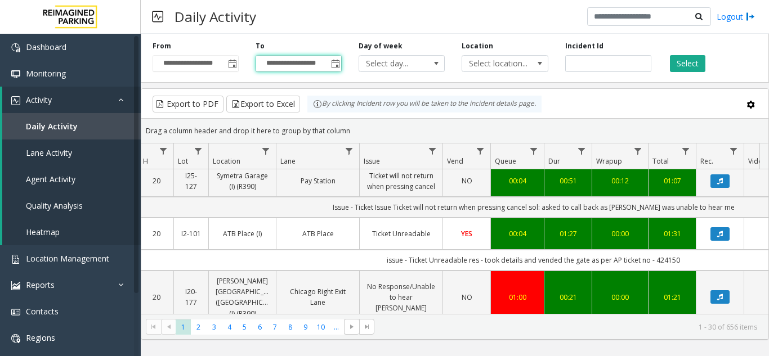
scroll to position [0, 133]
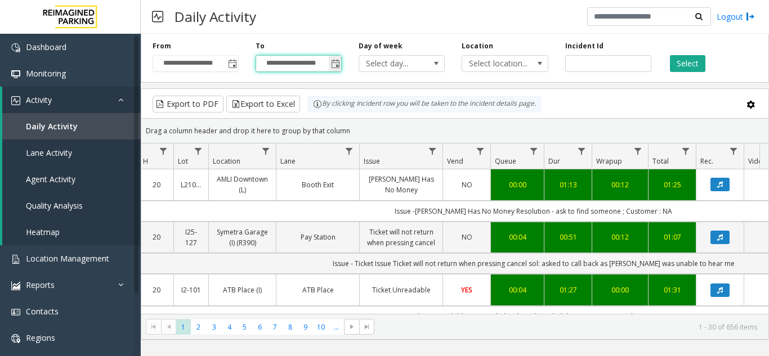
click at [334, 65] on span "Toggle popup" at bounding box center [335, 64] width 9 height 9
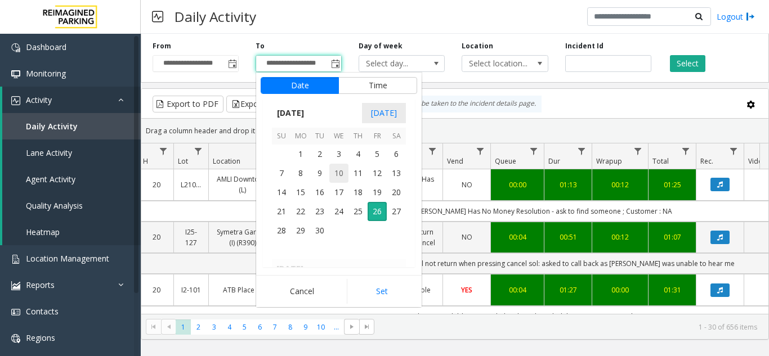
scroll to position [17, 0]
click at [373, 208] on span "26" at bounding box center [377, 211] width 19 height 19
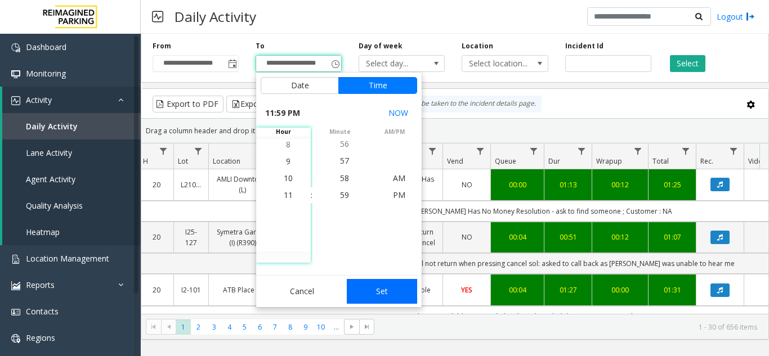
click at [392, 298] on button "Set" at bounding box center [382, 291] width 71 height 25
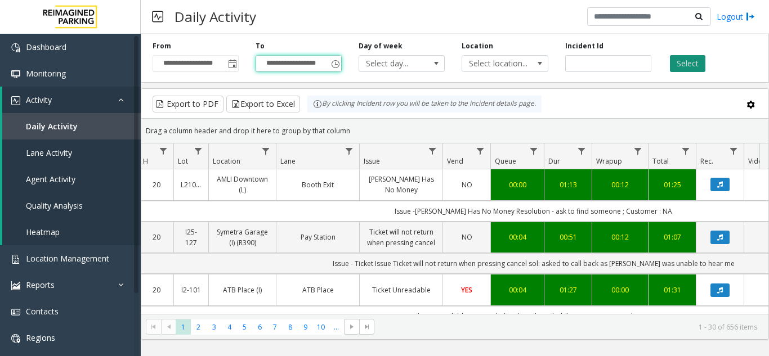
click at [680, 64] on button "Select" at bounding box center [687, 63] width 35 height 17
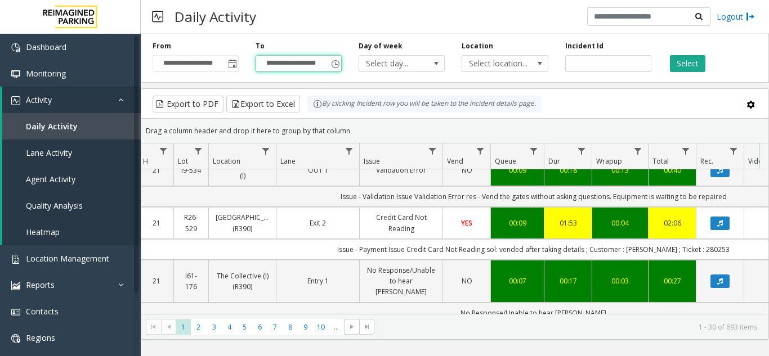
scroll to position [450, 133]
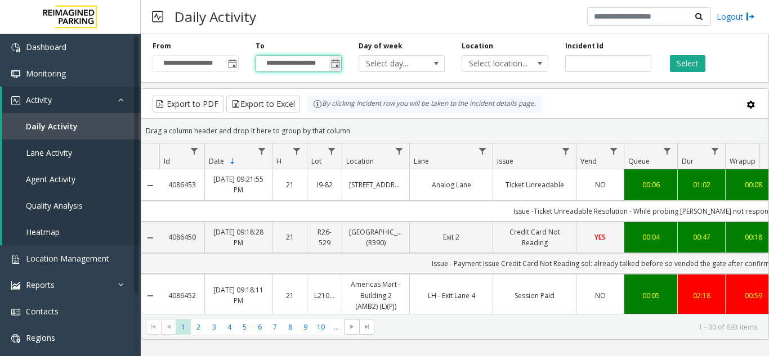
scroll to position [450, 133]
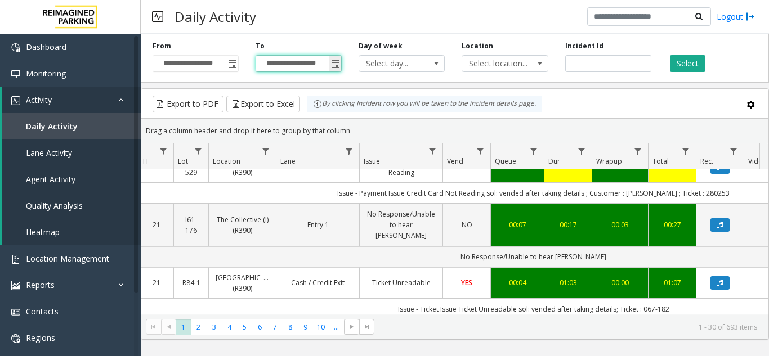
click at [326, 67] on input "**********" at bounding box center [298, 64] width 85 height 16
click at [336, 66] on span "Toggle popup" at bounding box center [335, 64] width 9 height 9
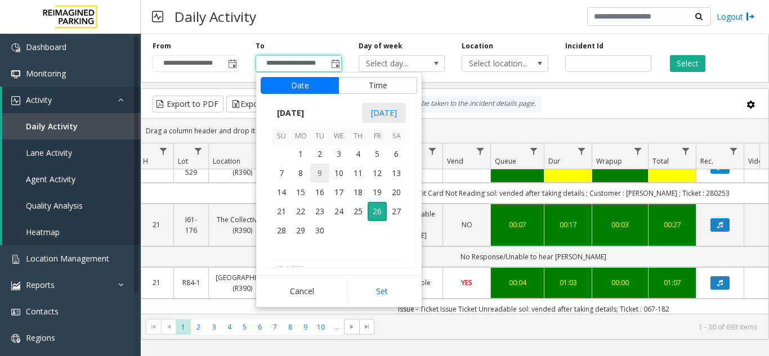
scroll to position [17, 0]
click at [378, 215] on span "26" at bounding box center [377, 211] width 19 height 19
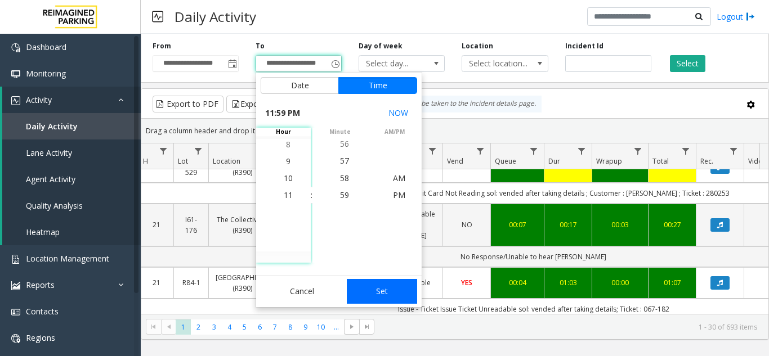
click at [395, 293] on button "Set" at bounding box center [382, 291] width 71 height 25
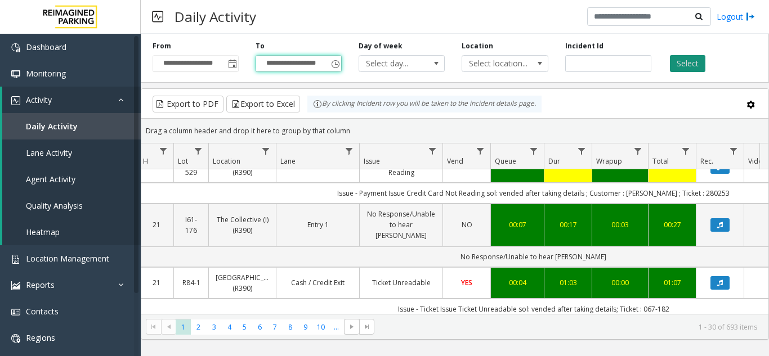
click at [690, 61] on button "Select" at bounding box center [687, 63] width 35 height 17
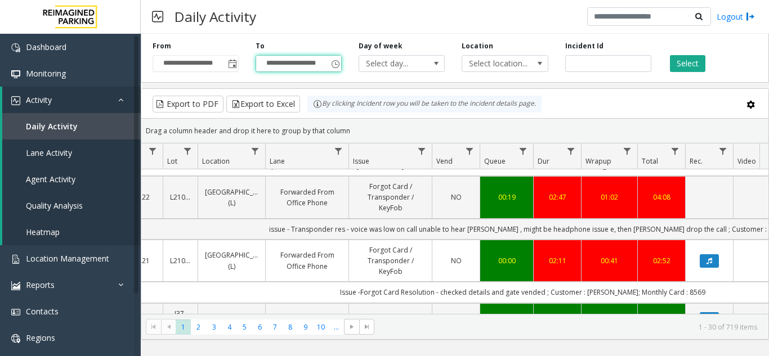
scroll to position [0, 0]
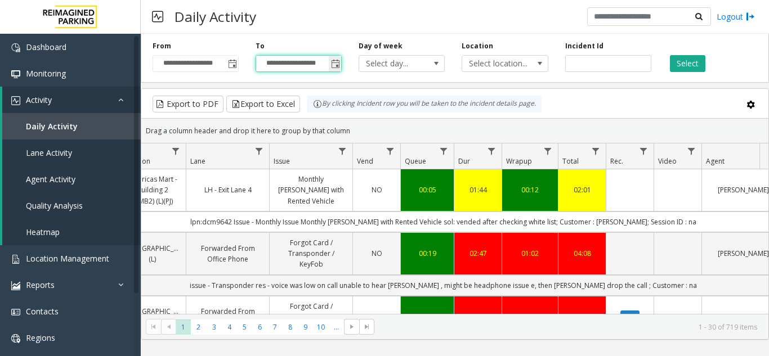
click at [334, 63] on span "Toggle popup" at bounding box center [335, 64] width 9 height 9
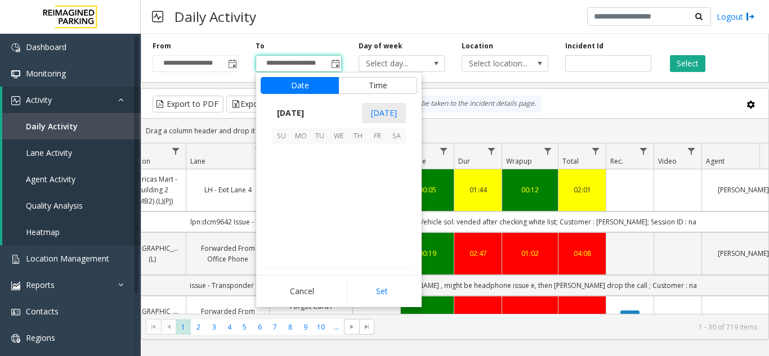
scroll to position [17, 0]
click at [393, 217] on span "27" at bounding box center [396, 211] width 19 height 19
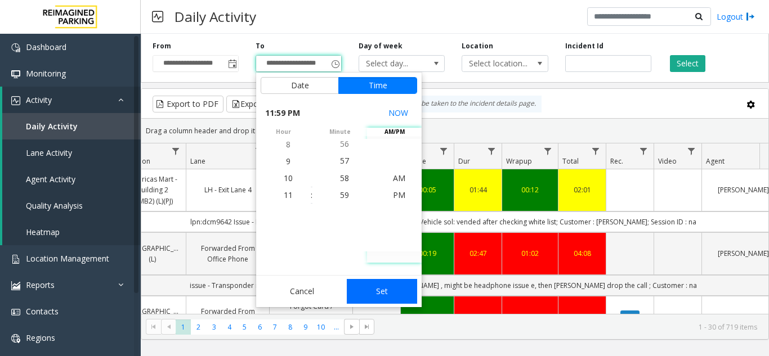
click at [388, 283] on button "Set" at bounding box center [382, 291] width 71 height 25
type input "**********"
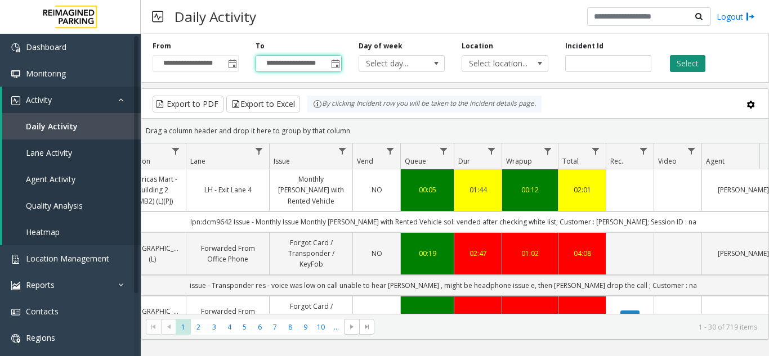
click at [693, 59] on button "Select" at bounding box center [687, 63] width 35 height 17
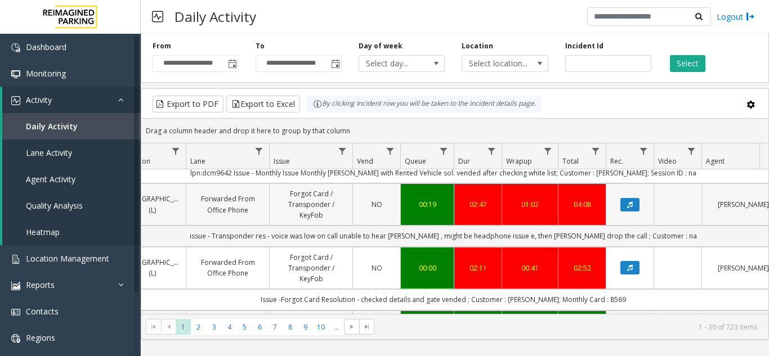
scroll to position [338, 224]
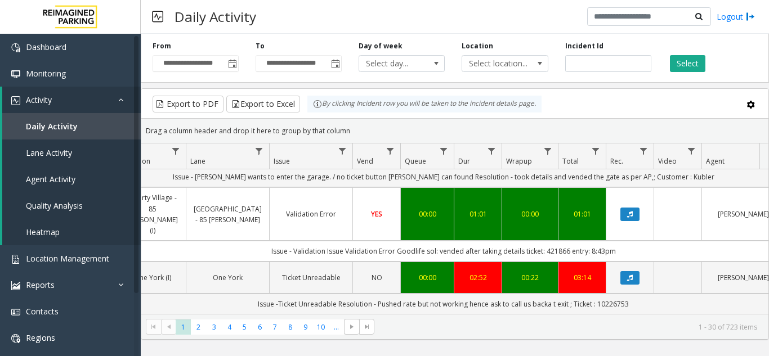
scroll to position [0, 224]
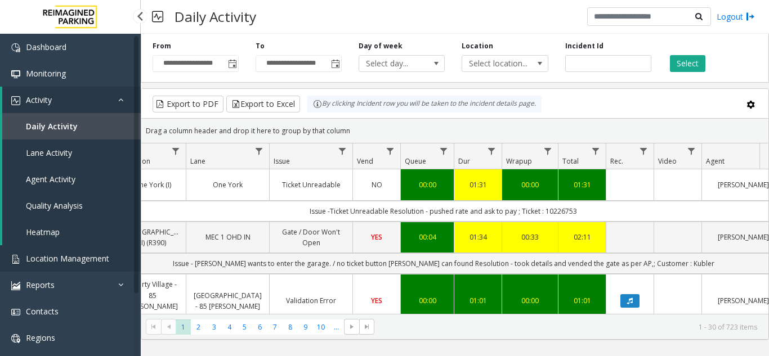
click at [53, 262] on span "Location Management" at bounding box center [67, 258] width 83 height 11
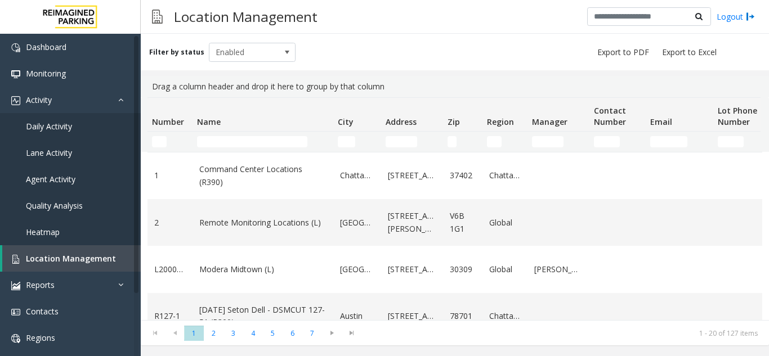
click at [263, 136] on td "Name Filter" at bounding box center [263, 142] width 141 height 20
click at [261, 133] on td "Name Filter" at bounding box center [263, 142] width 141 height 20
drag, startPoint x: 262, startPoint y: 140, endPoint x: 257, endPoint y: 132, distance: 8.9
click at [261, 139] on input "Name Filter" at bounding box center [252, 141] width 110 height 11
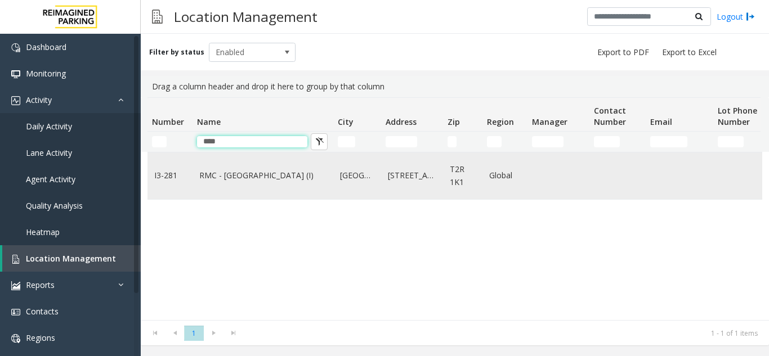
type input "****"
click at [274, 177] on link "RMC - Mount Royal Village (I)" at bounding box center [262, 175] width 127 height 12
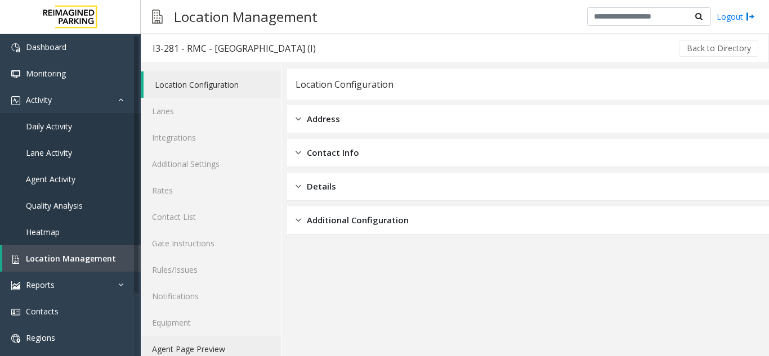
click at [229, 350] on link "Agent Page Preview" at bounding box center [211, 349] width 140 height 26
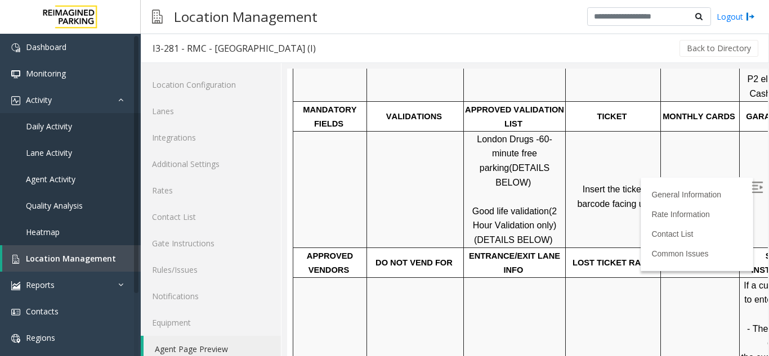
scroll to position [338, 0]
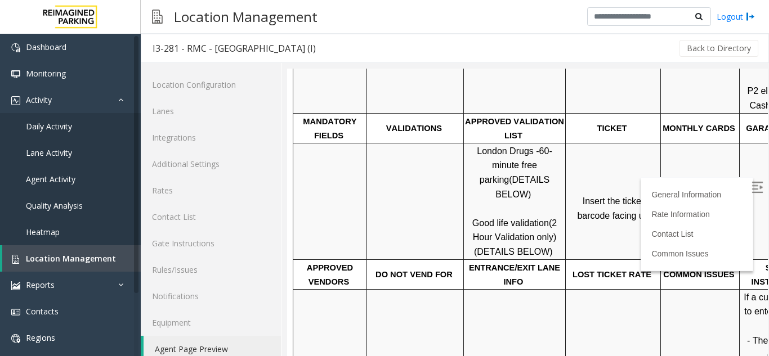
click at [750, 191] on label at bounding box center [758, 189] width 17 height 17
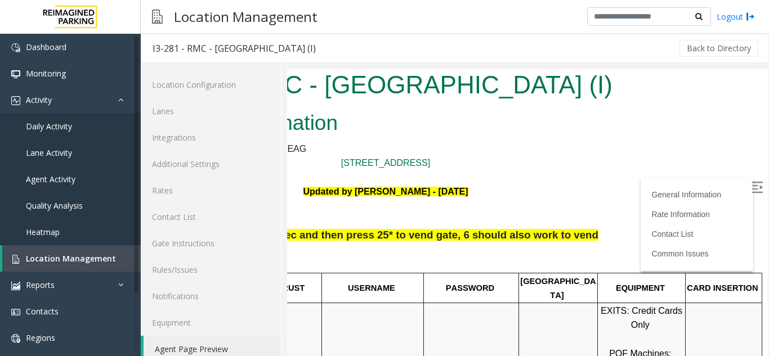
scroll to position [0, 159]
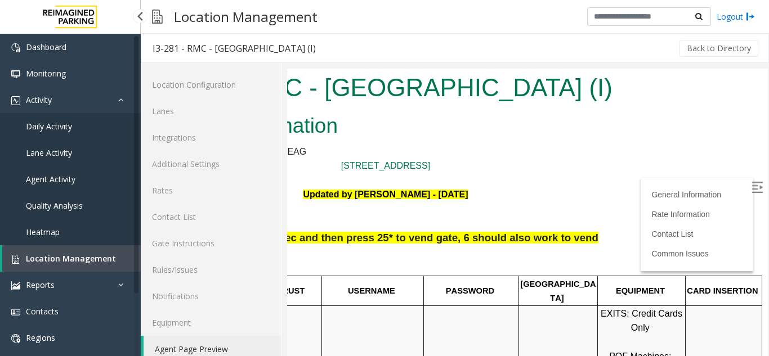
click at [83, 262] on span "Location Management" at bounding box center [71, 258] width 90 height 11
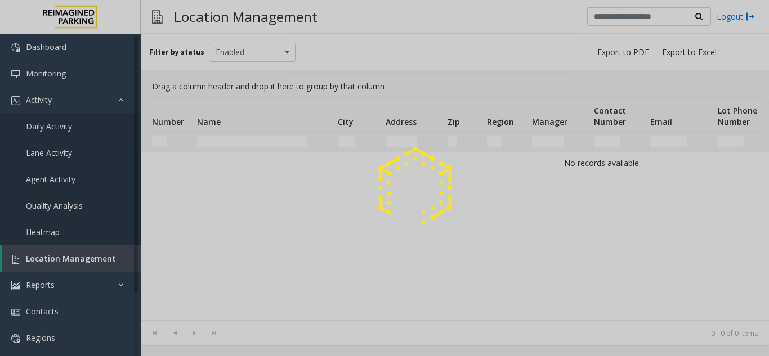
click at [70, 280] on div at bounding box center [384, 178] width 769 height 356
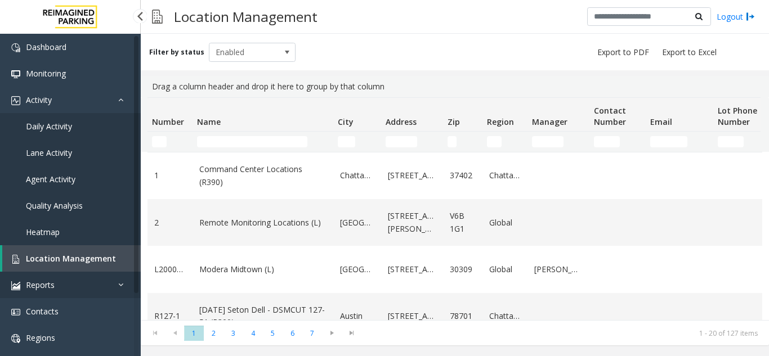
click at [51, 284] on span "Reports" at bounding box center [40, 285] width 29 height 11
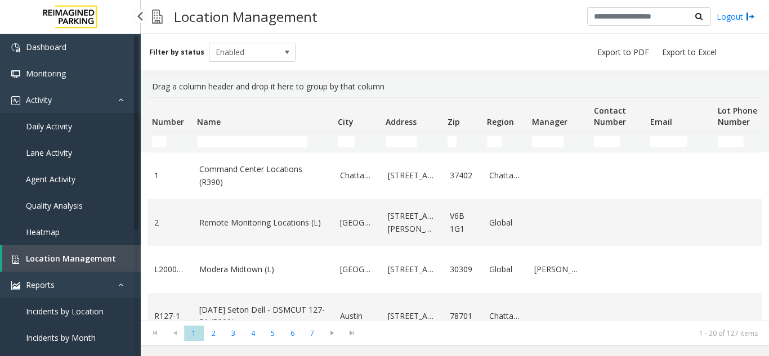
click at [72, 258] on span "Location Management" at bounding box center [71, 258] width 90 height 11
click at [70, 257] on span "Location Management" at bounding box center [71, 258] width 90 height 11
click at [101, 265] on link "Location Management" at bounding box center [71, 258] width 139 height 26
click at [85, 309] on span "Incidents by Location" at bounding box center [65, 311] width 78 height 11
click at [93, 257] on span "Location Management" at bounding box center [71, 258] width 90 height 11
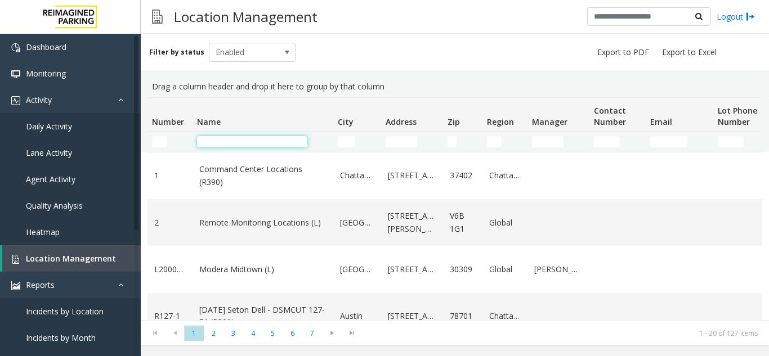
click at [237, 143] on input "Name Filter" at bounding box center [252, 141] width 110 height 11
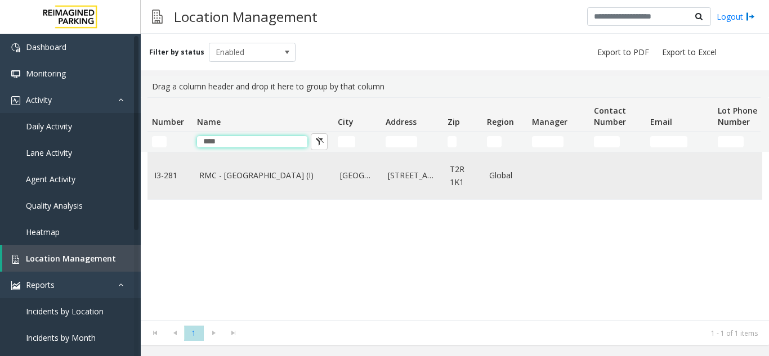
type input "****"
click at [240, 190] on td "RMC - Mount Royal Village (I)" at bounding box center [263, 176] width 141 height 47
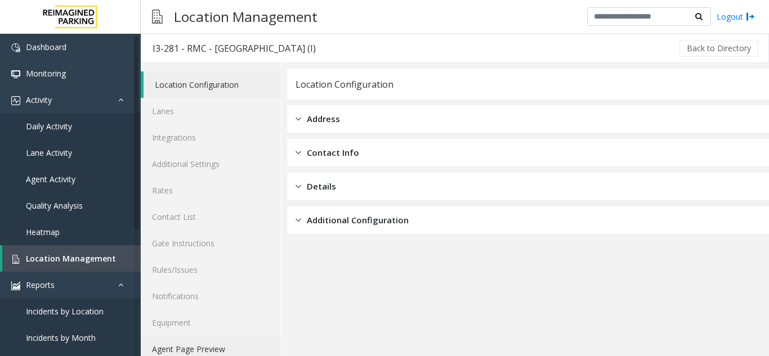
click at [177, 354] on link "Agent Page Preview" at bounding box center [211, 349] width 140 height 26
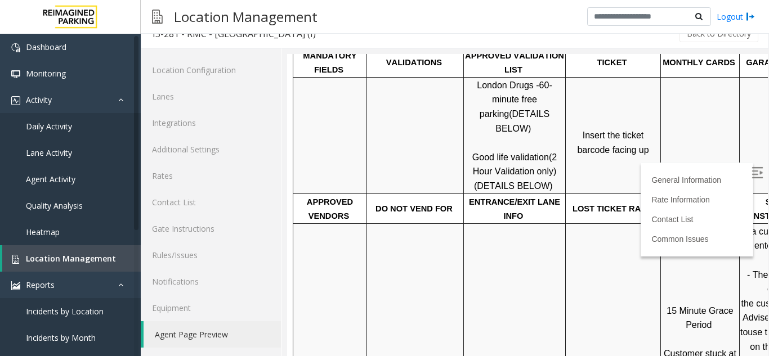
scroll to position [394, 0]
